Goal: Transaction & Acquisition: Purchase product/service

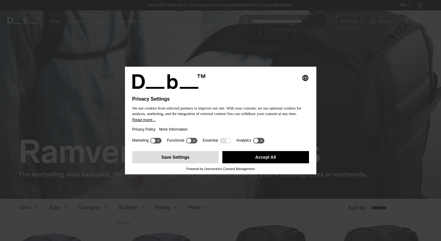
click at [191, 161] on button "Save Settings" at bounding box center [175, 157] width 87 height 12
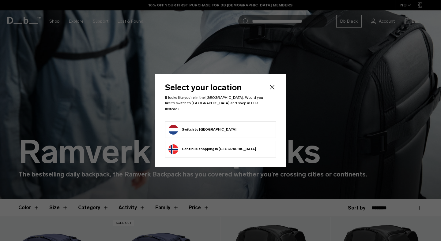
click at [203, 125] on button "Switch to Netherlands" at bounding box center [203, 130] width 68 height 10
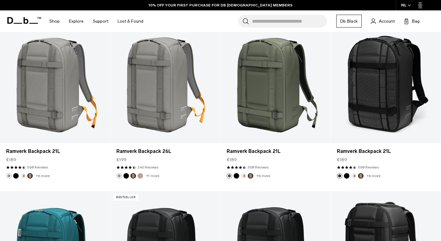
scroll to position [4, 0]
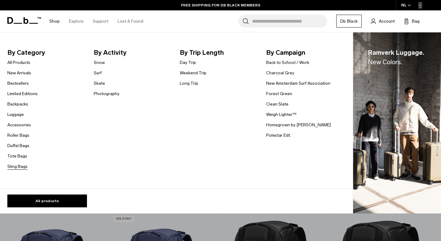
click at [18, 168] on link "Sling Bags" at bounding box center [17, 167] width 20 height 6
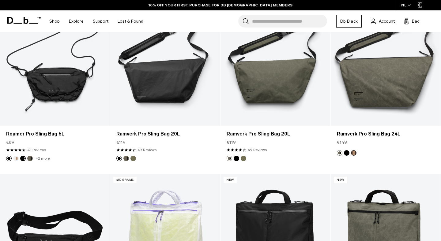
scroll to position [302, 0]
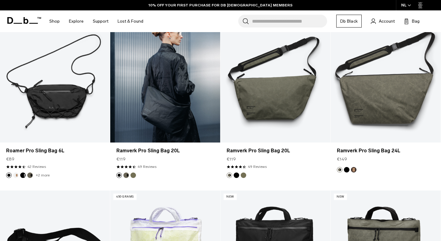
click at [185, 116] on link "Ramverk Pro Sling Bag 20L" at bounding box center [165, 82] width 110 height 122
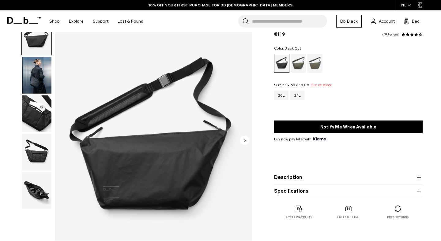
click at [39, 114] on img "button" at bounding box center [37, 114] width 30 height 37
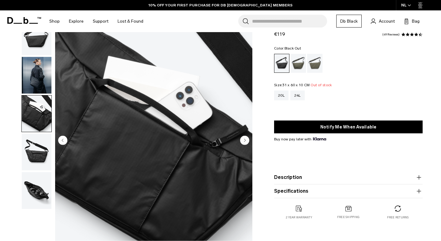
click at [39, 156] on img "button" at bounding box center [37, 152] width 30 height 37
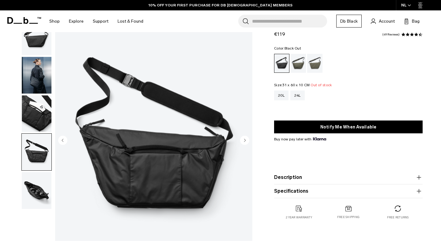
click at [40, 195] on img "button" at bounding box center [37, 191] width 30 height 37
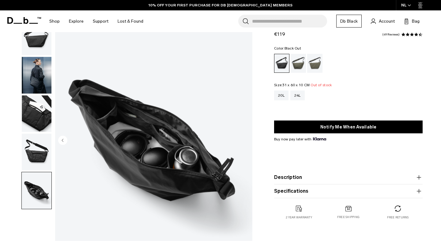
click at [43, 69] on img "button" at bounding box center [37, 75] width 30 height 37
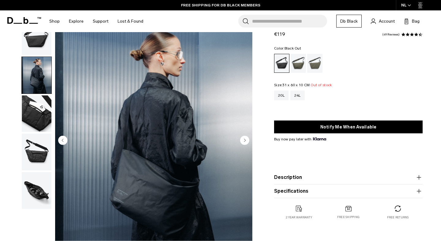
click at [42, 45] on img "button" at bounding box center [37, 36] width 30 height 37
